Goal: Transaction & Acquisition: Book appointment/travel/reservation

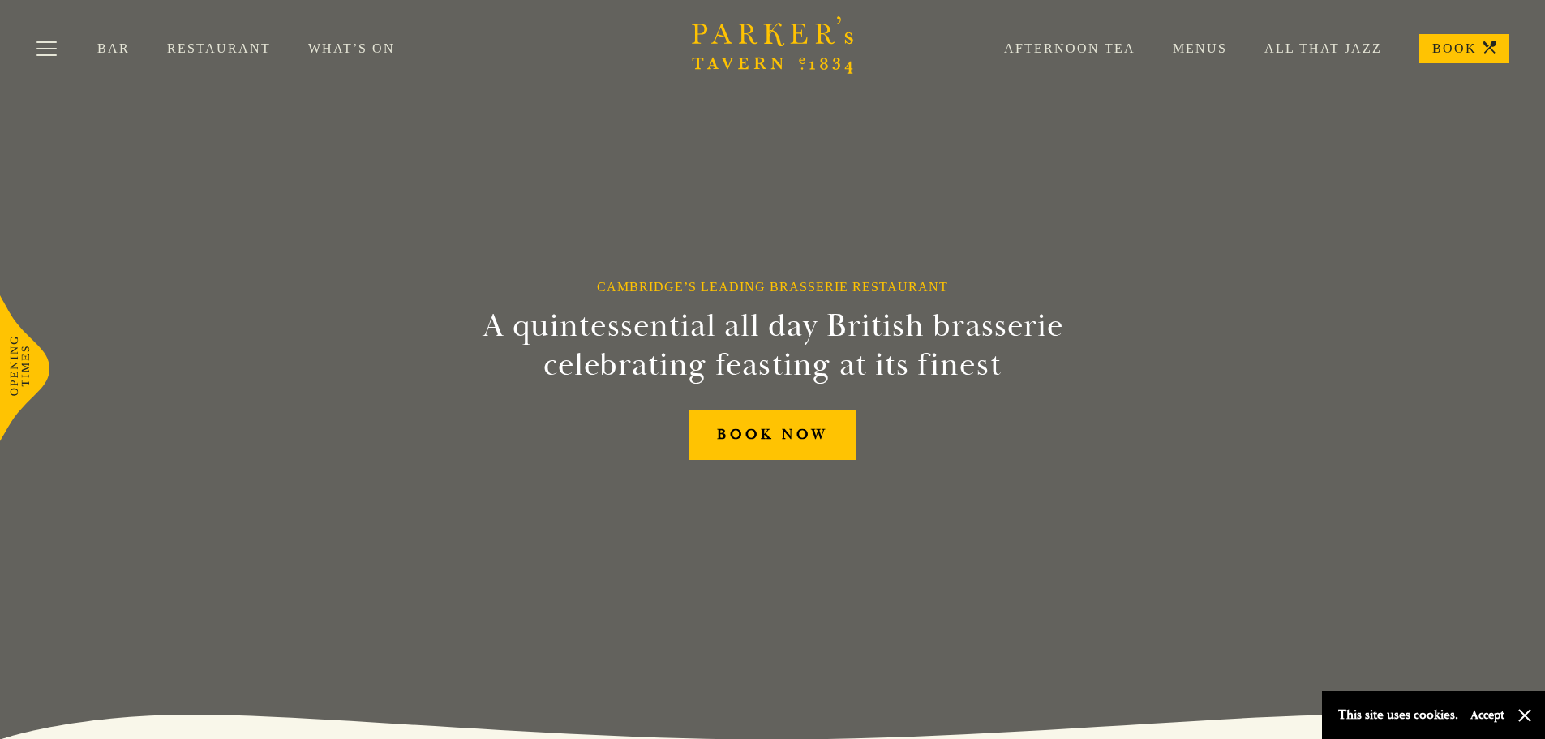
click at [1291, 49] on link "All That Jazz" at bounding box center [1304, 49] width 155 height 16
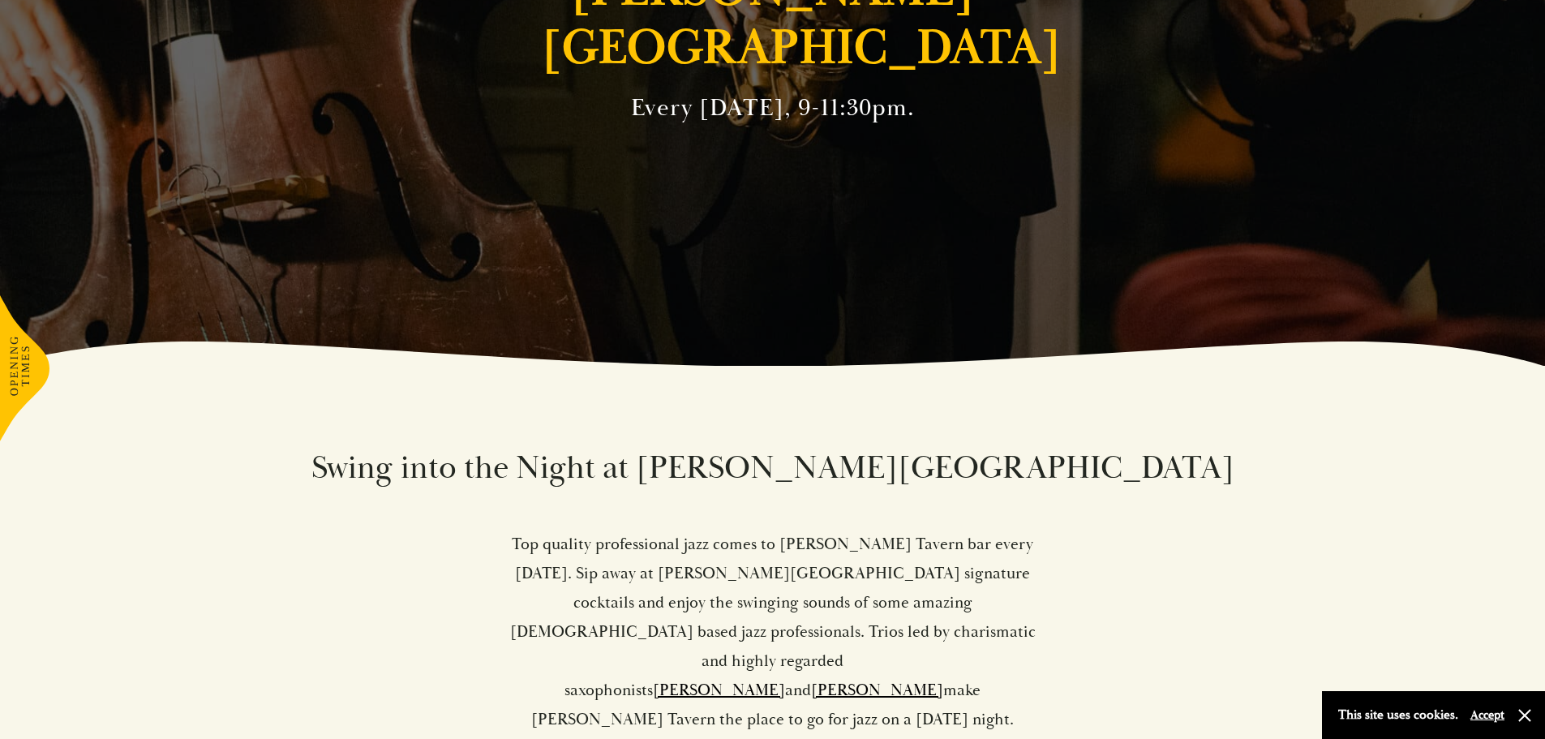
scroll to position [502, 0]
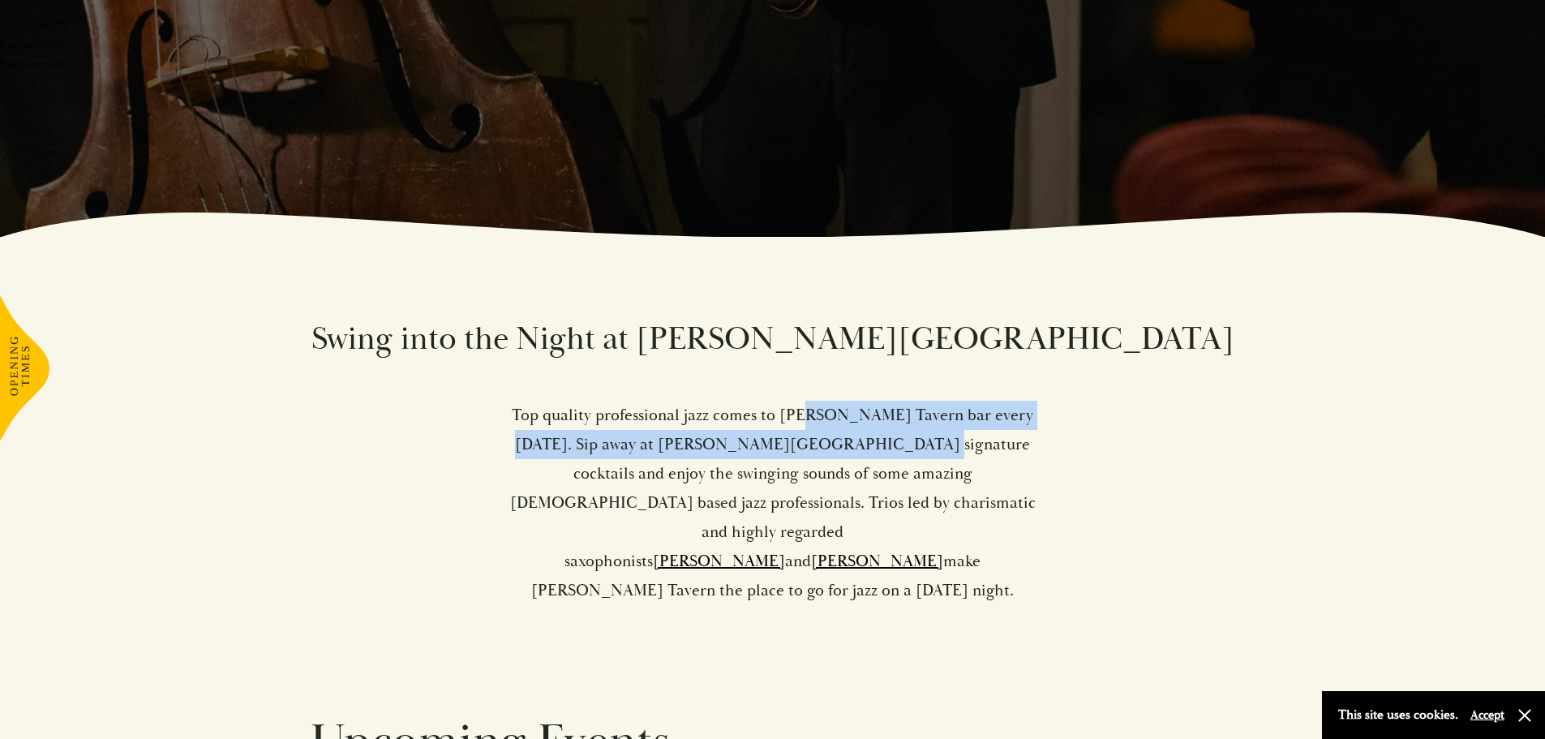
drag, startPoint x: 802, startPoint y: 410, endPoint x: 806, endPoint y: 449, distance: 39.1
click at [806, 449] on p "Top quality professional jazz comes to [PERSON_NAME] Tavern bar every [DATE]. S…" at bounding box center [773, 503] width 531 height 204
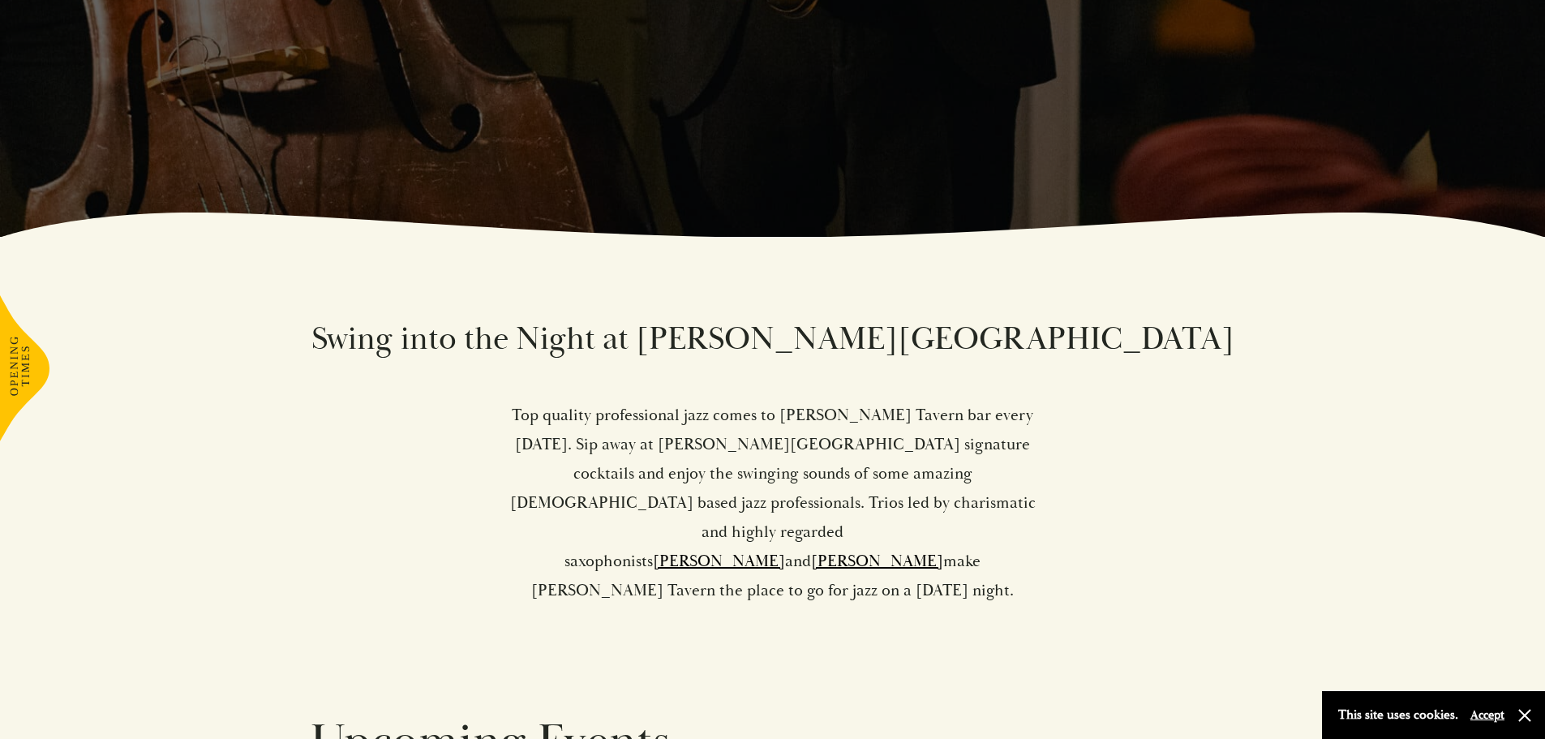
click at [824, 453] on p "Top quality professional jazz comes to [PERSON_NAME] Tavern bar every [DATE]. S…" at bounding box center [773, 503] width 531 height 204
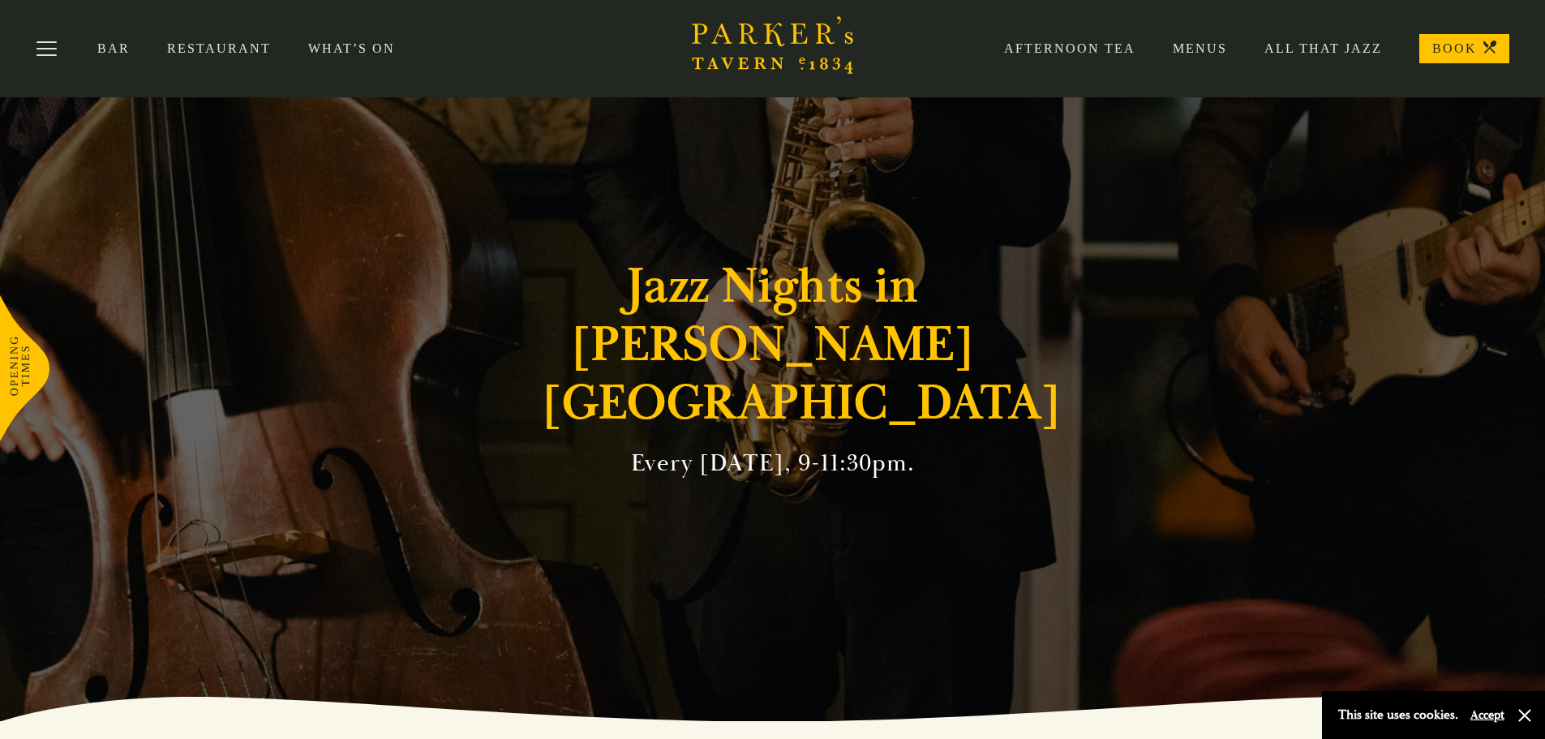
scroll to position [0, 0]
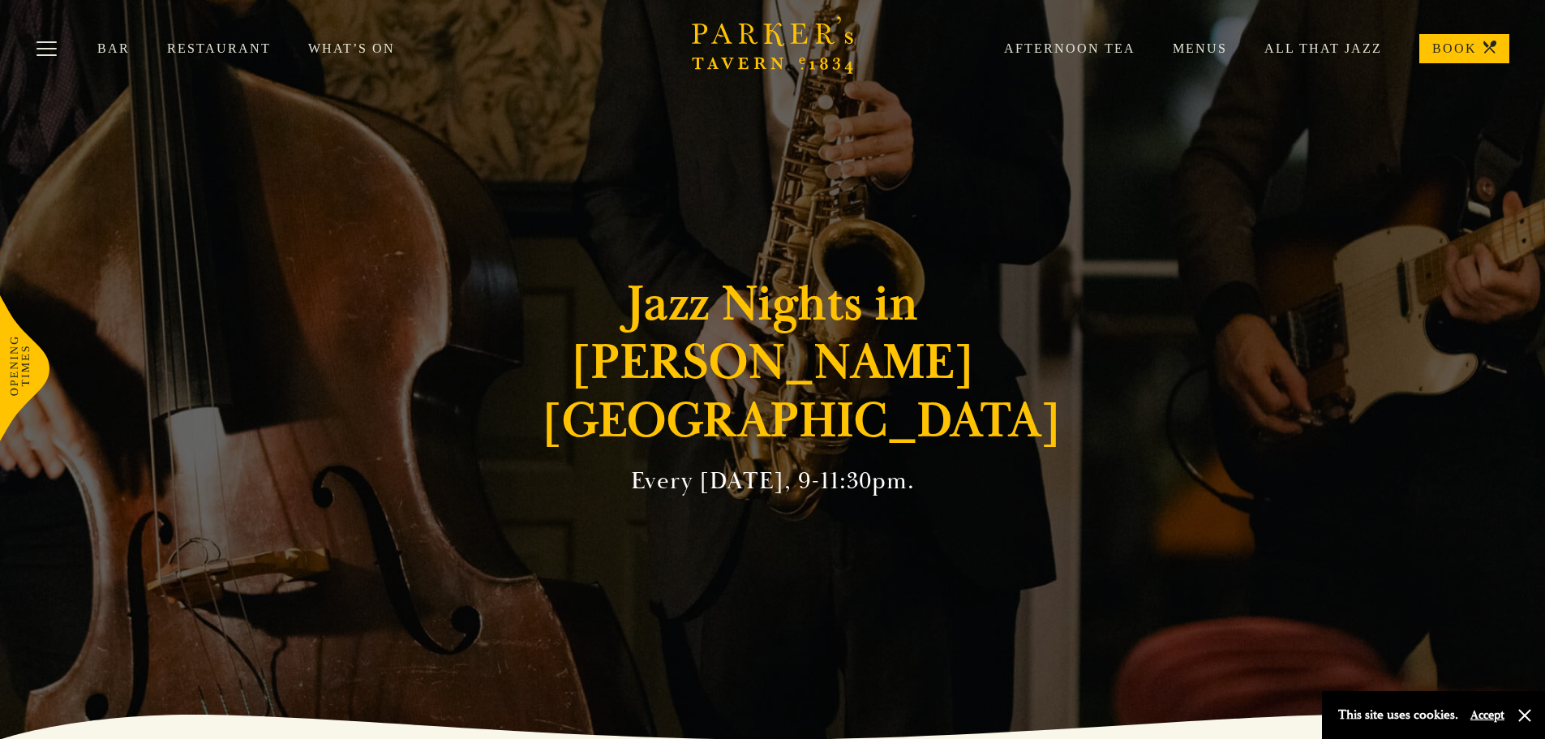
click at [1201, 47] on link "Menus" at bounding box center [1182, 49] width 92 height 16
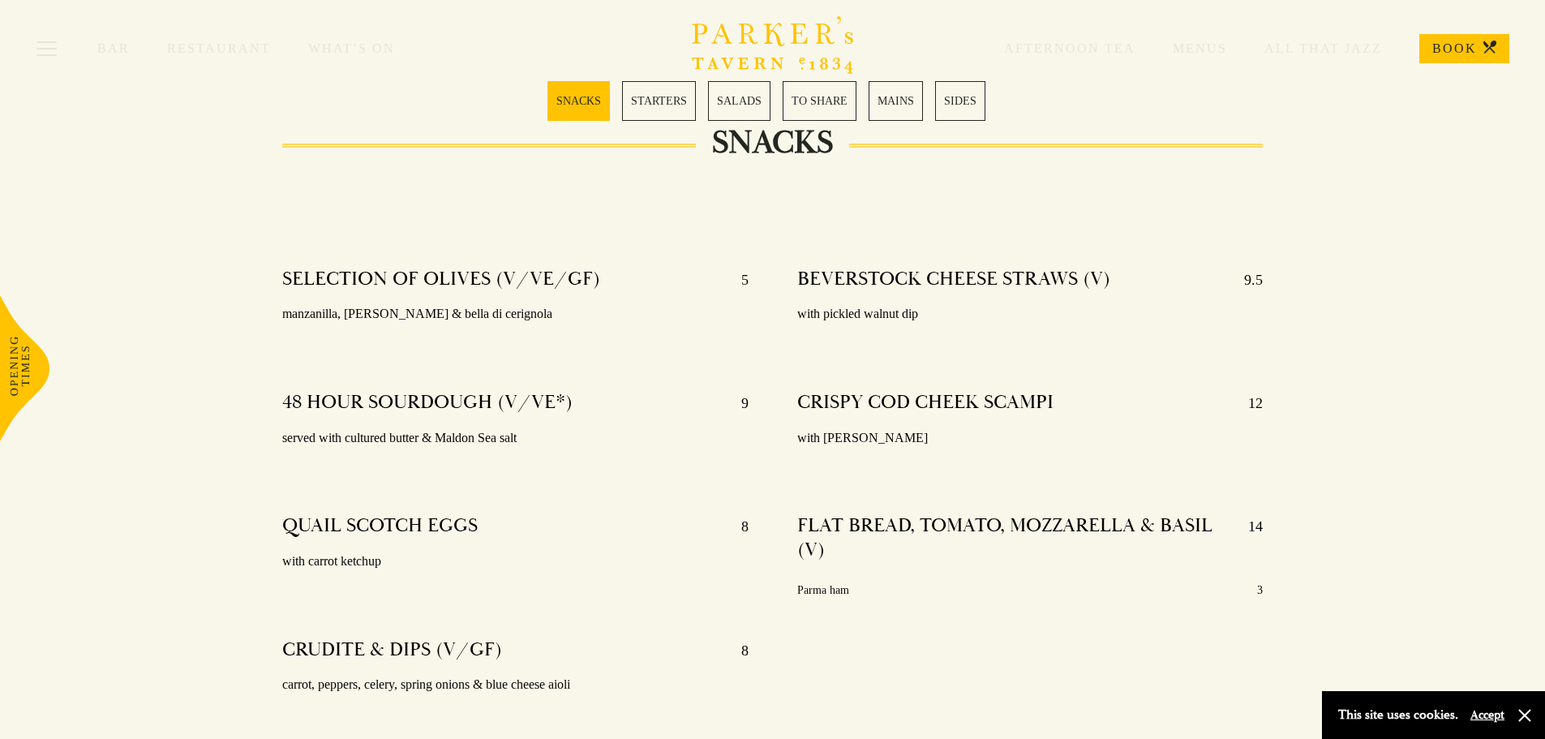
scroll to position [492, 0]
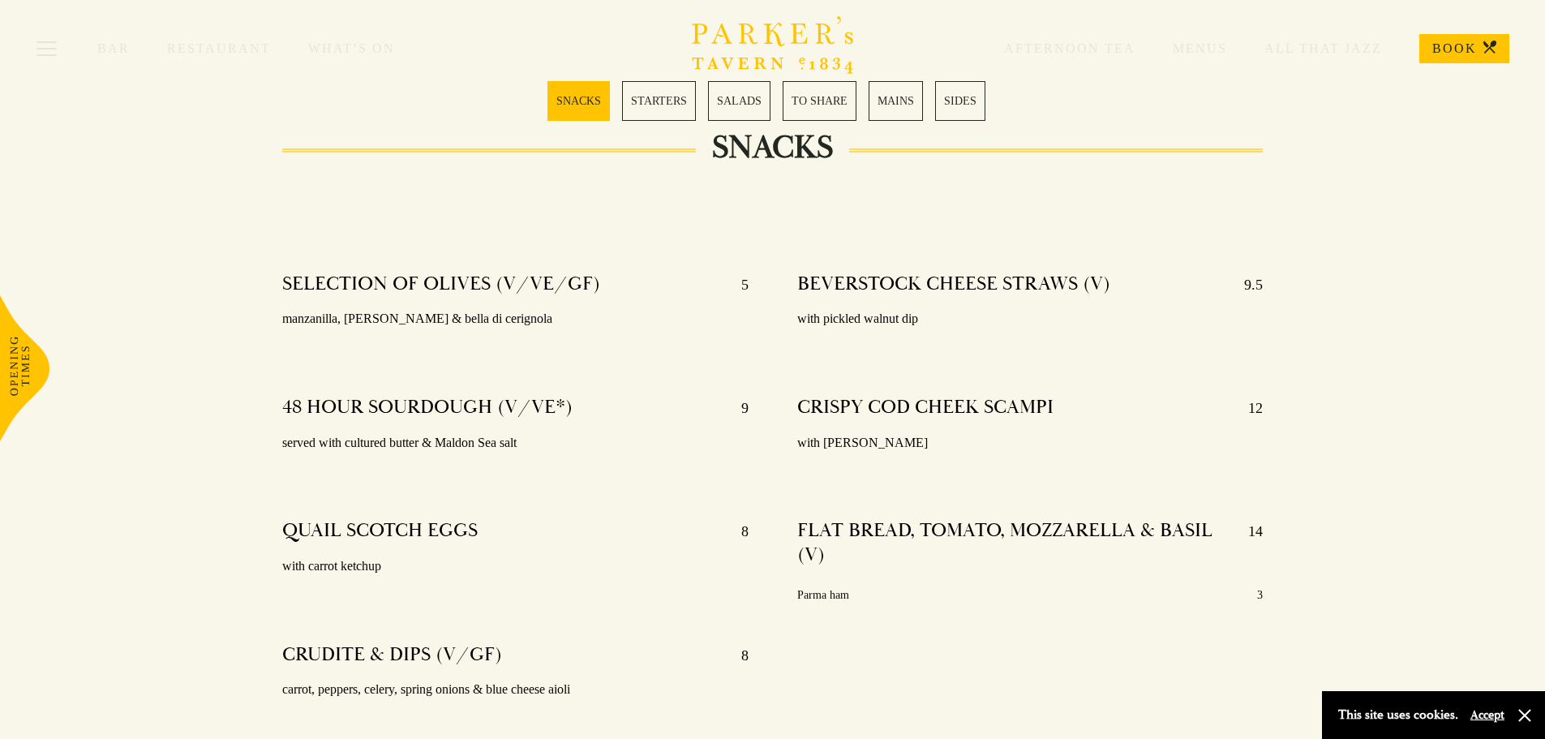
click at [886, 92] on div "Bar Restaurant What’s On Afternoon Tea Menus All That Jazz BOOK" at bounding box center [772, 48] width 1545 height 97
click at [893, 105] on link "MAINS" at bounding box center [896, 101] width 54 height 40
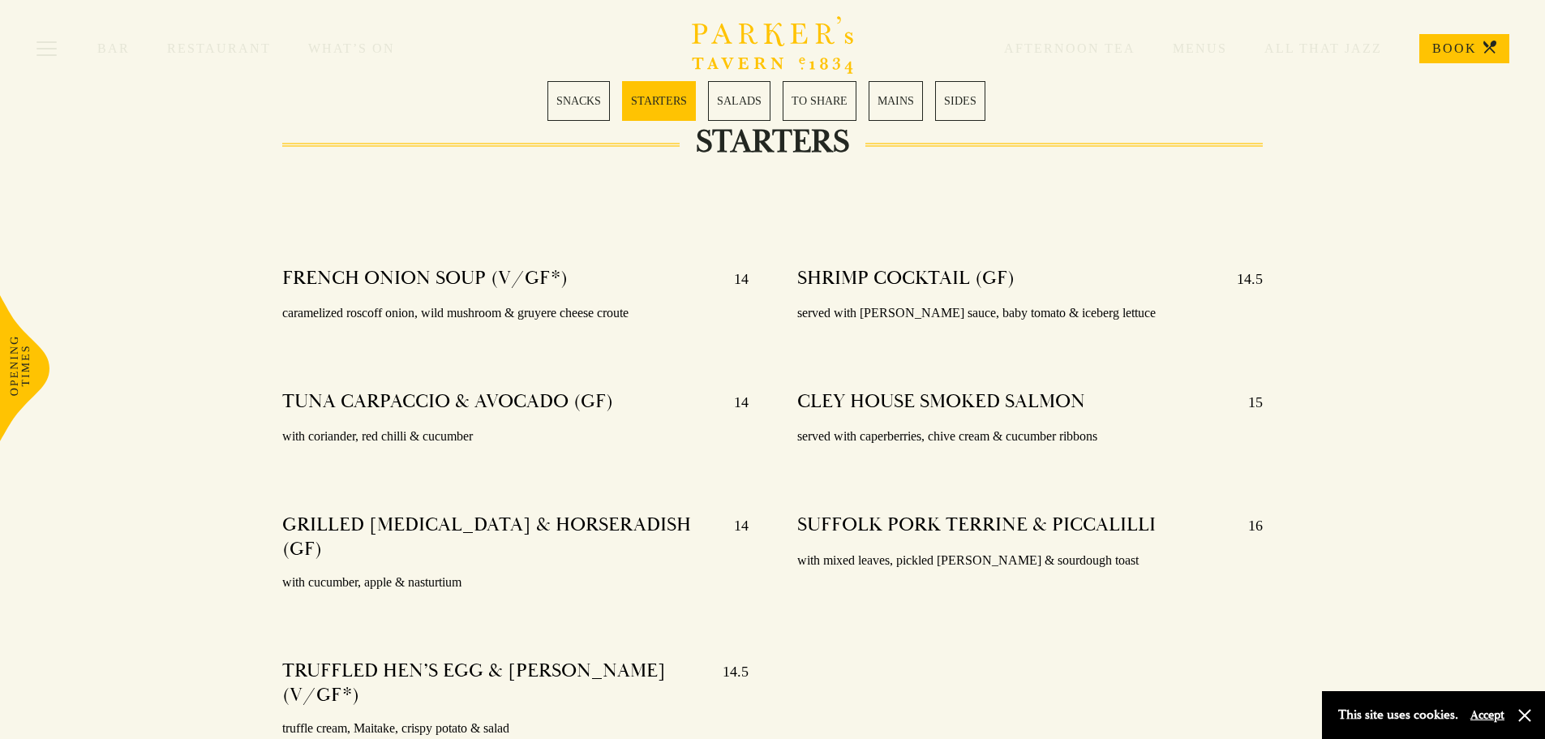
scroll to position [994, 0]
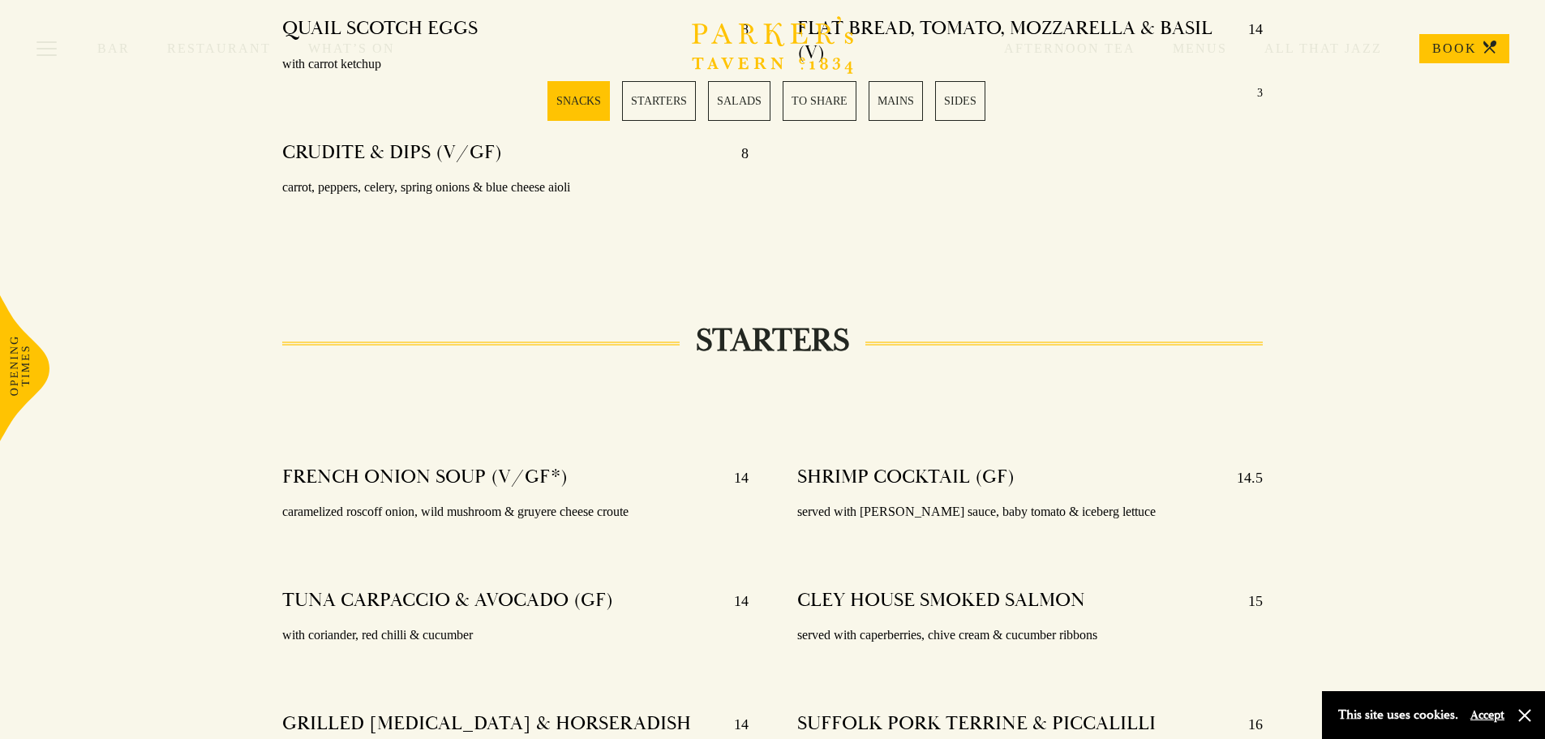
click at [1454, 49] on link "BOOK" at bounding box center [1465, 48] width 90 height 29
